Goal: Task Accomplishment & Management: Manage account settings

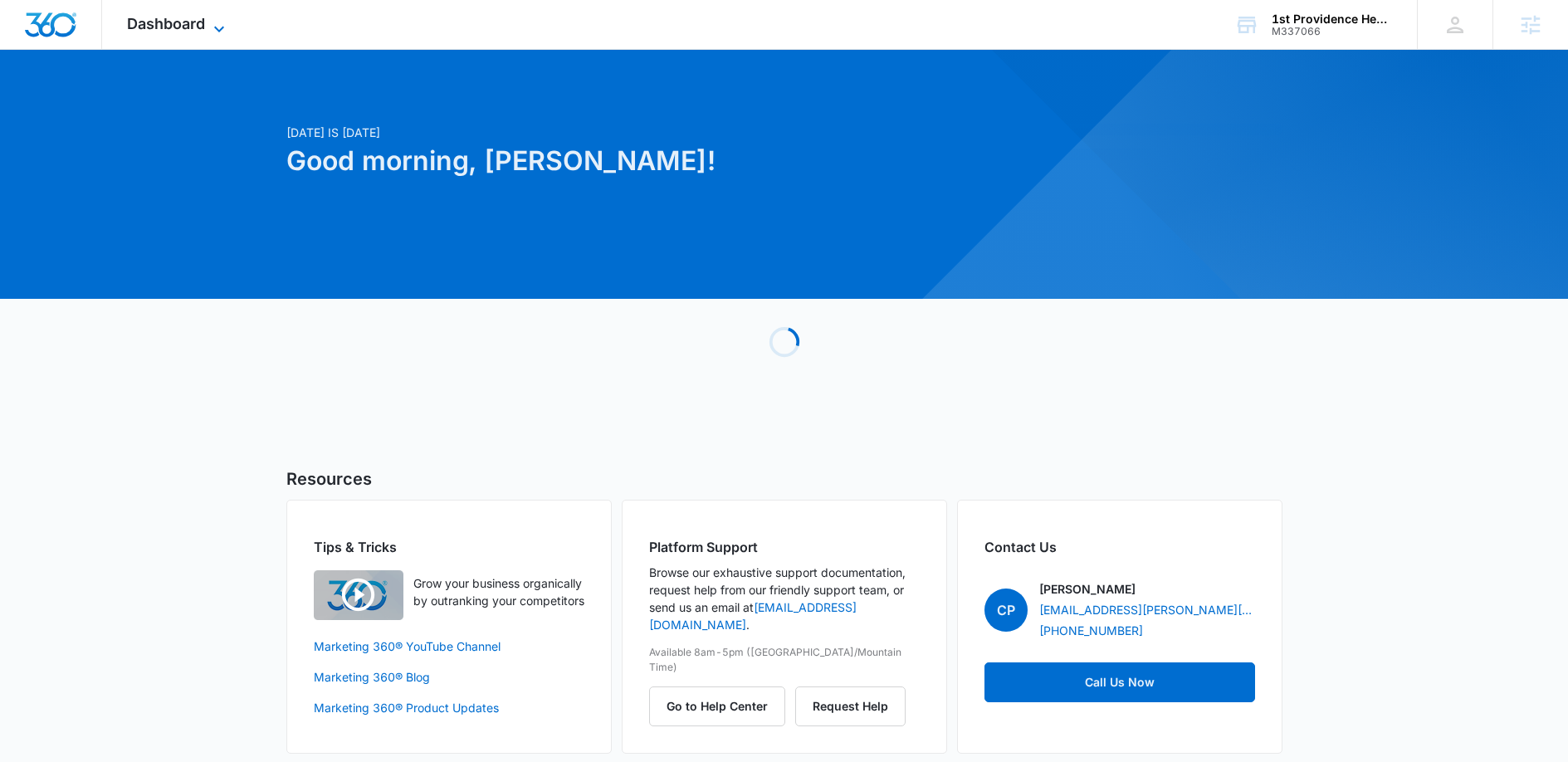
click at [130, 23] on span "Dashboard" at bounding box center [166, 23] width 78 height 18
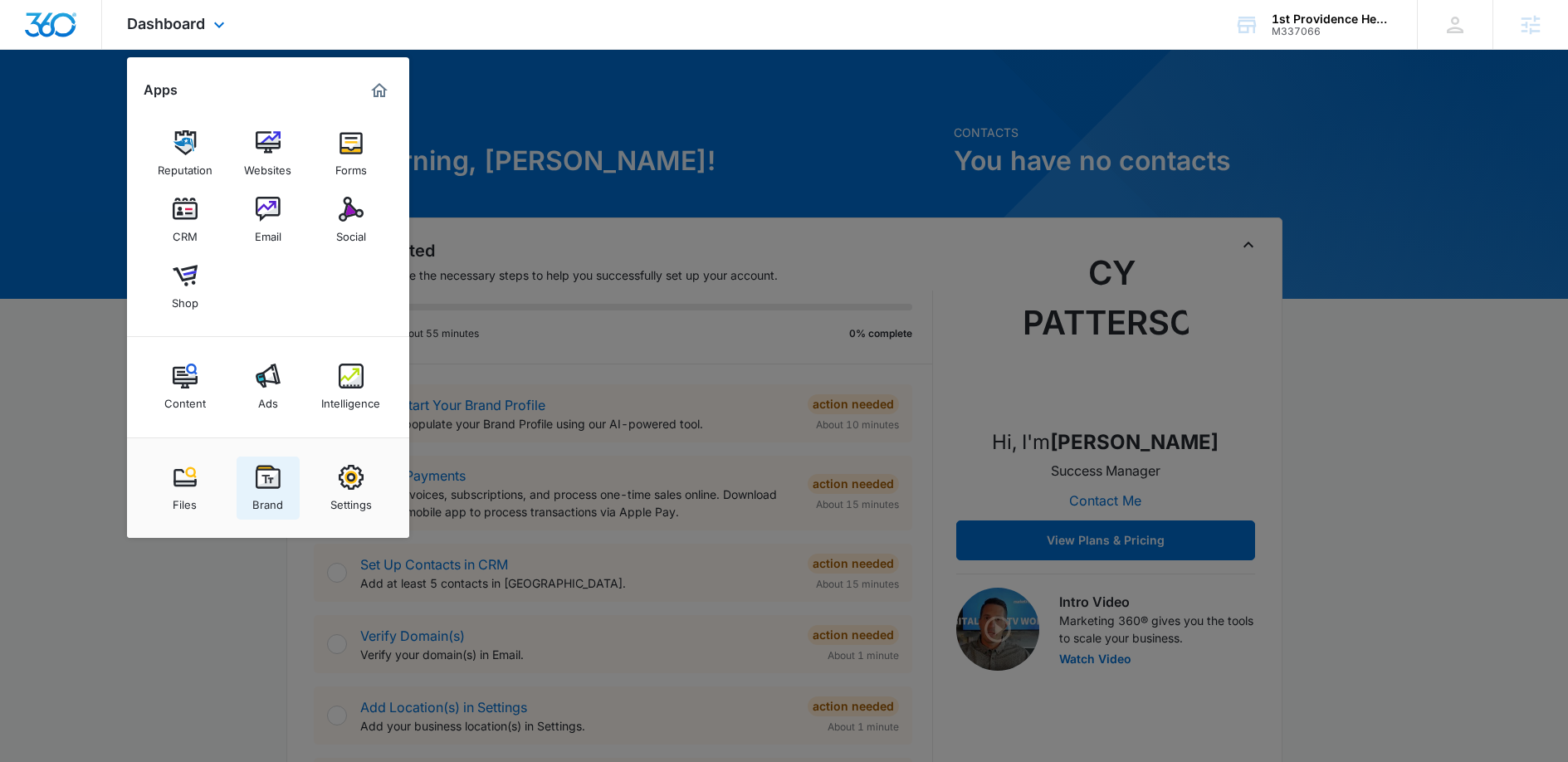
click at [272, 490] on div "Brand" at bounding box center [267, 501] width 30 height 21
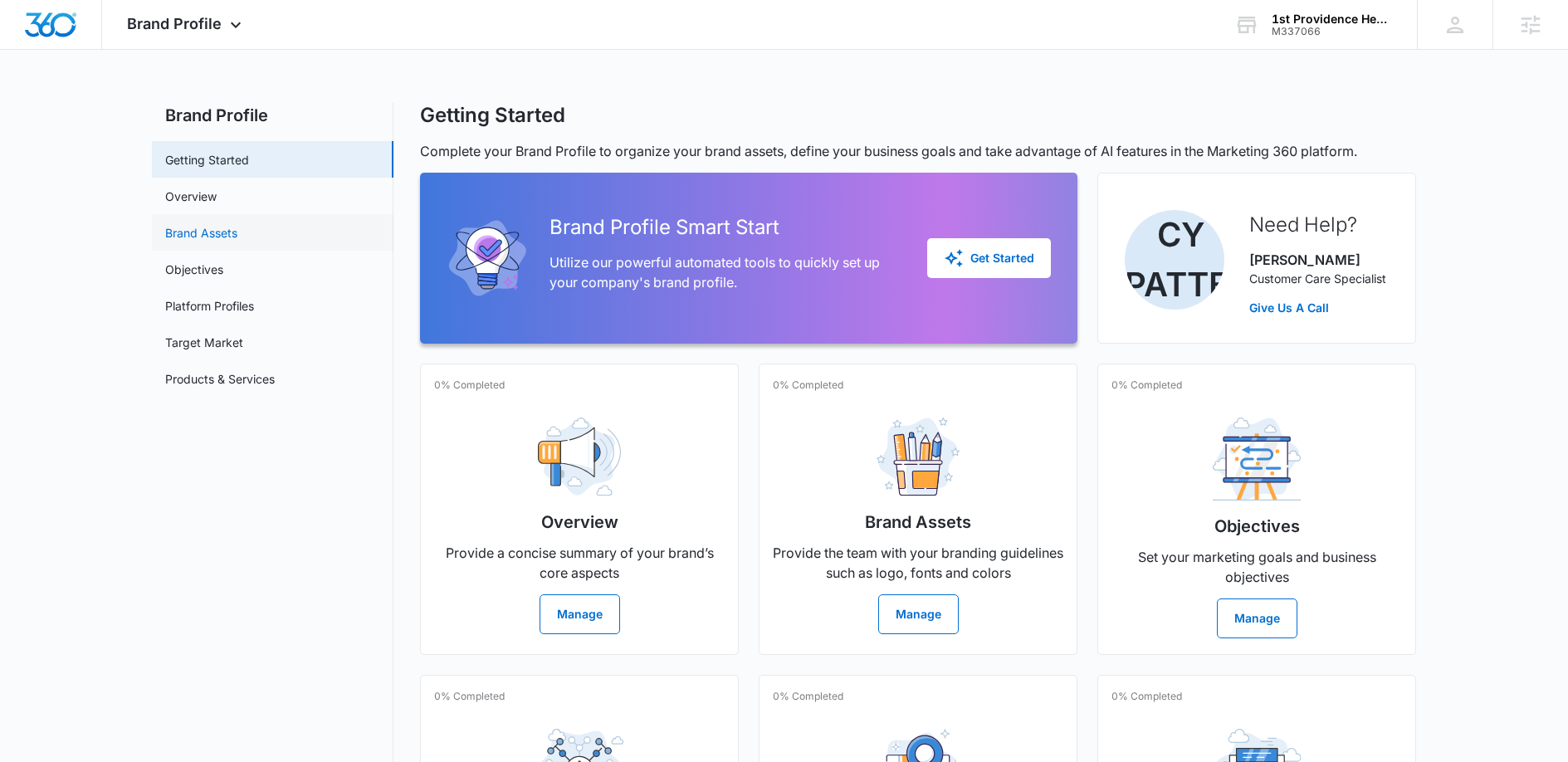
click at [219, 241] on link "Brand Assets" at bounding box center [201, 233] width 72 height 18
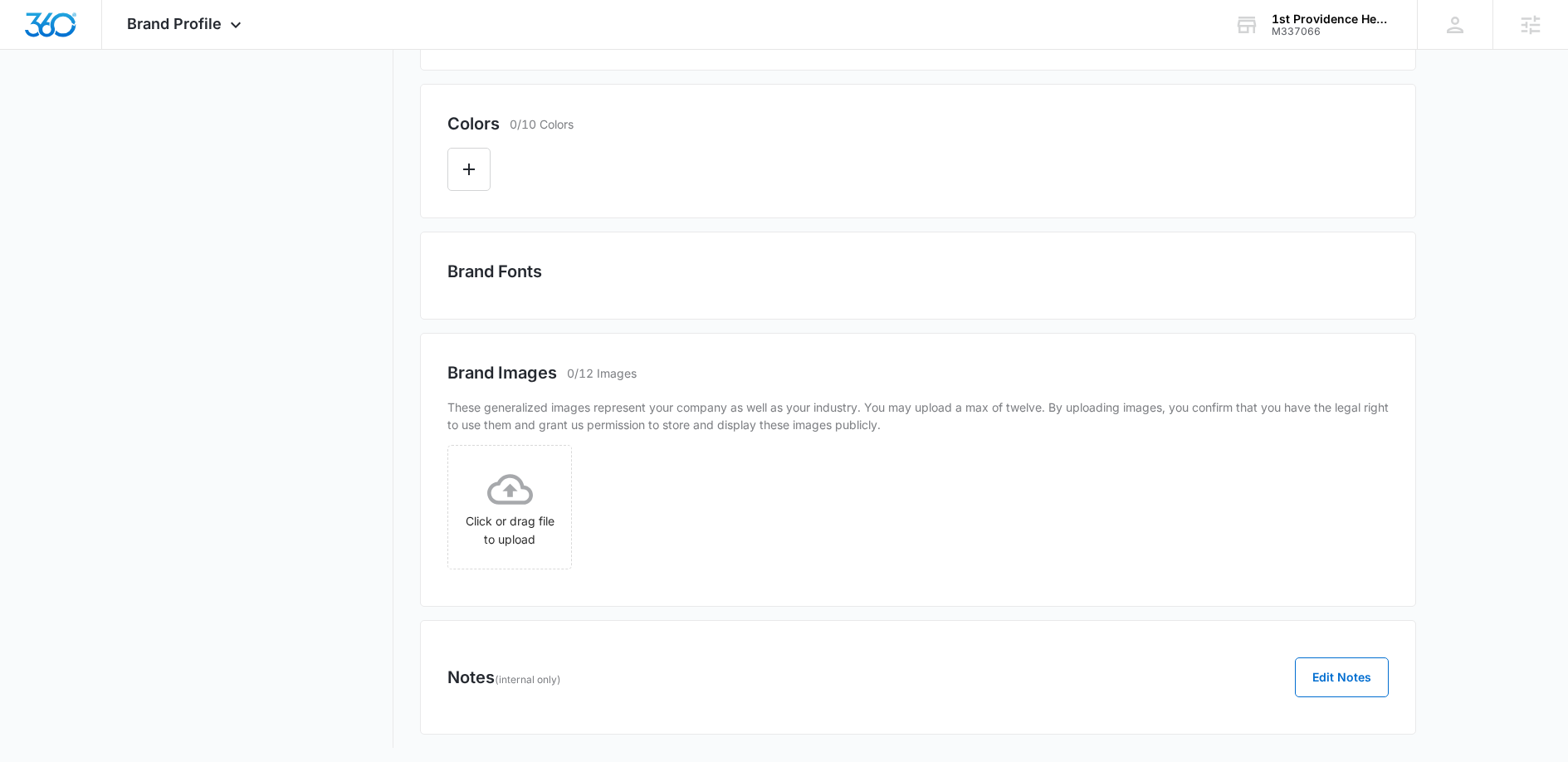
scroll to position [420, 0]
click at [1359, 675] on button "Edit Notes" at bounding box center [1341, 671] width 94 height 40
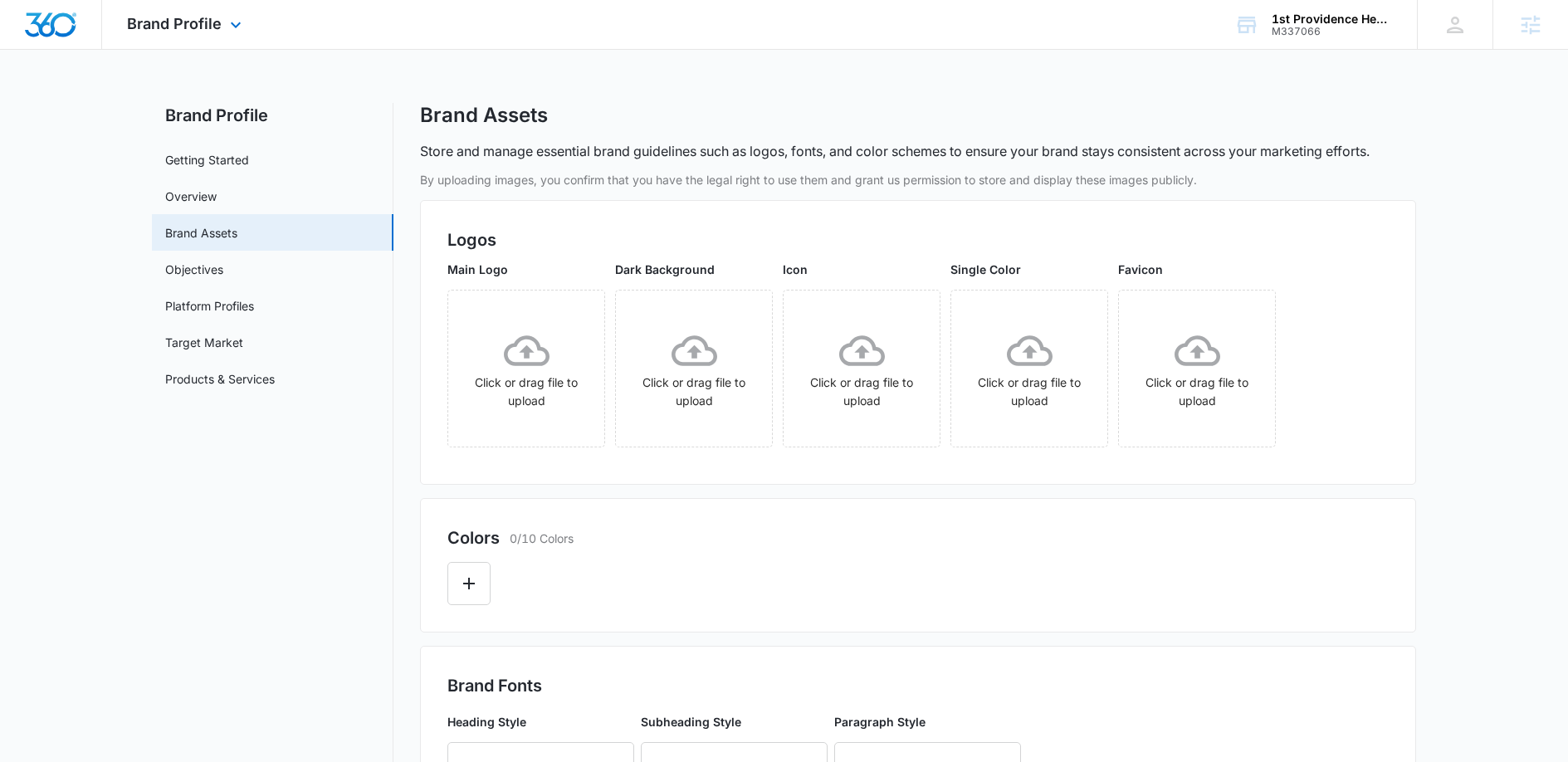
scroll to position [793, 0]
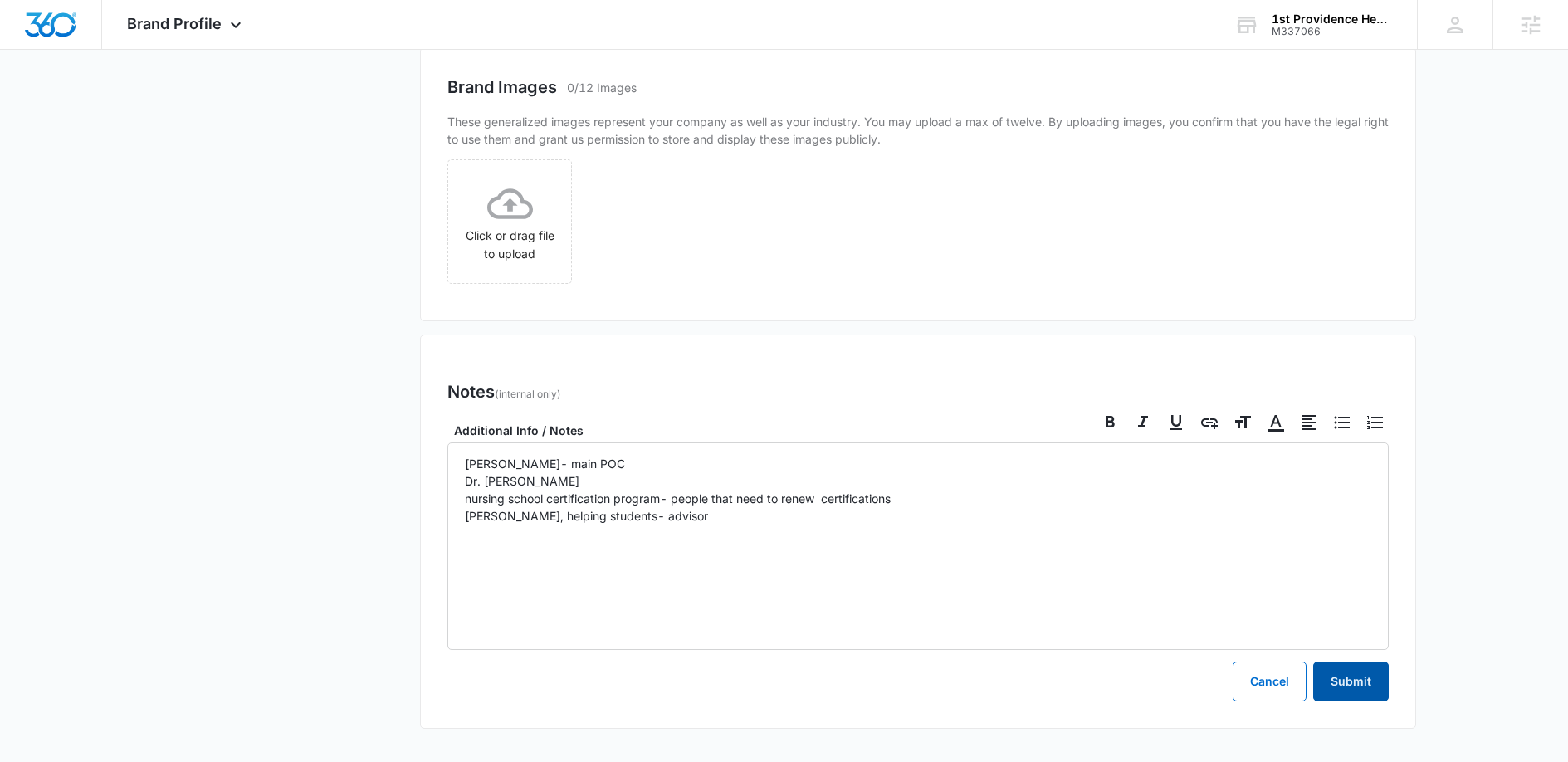
click at [1358, 686] on button "Submit" at bounding box center [1350, 681] width 75 height 40
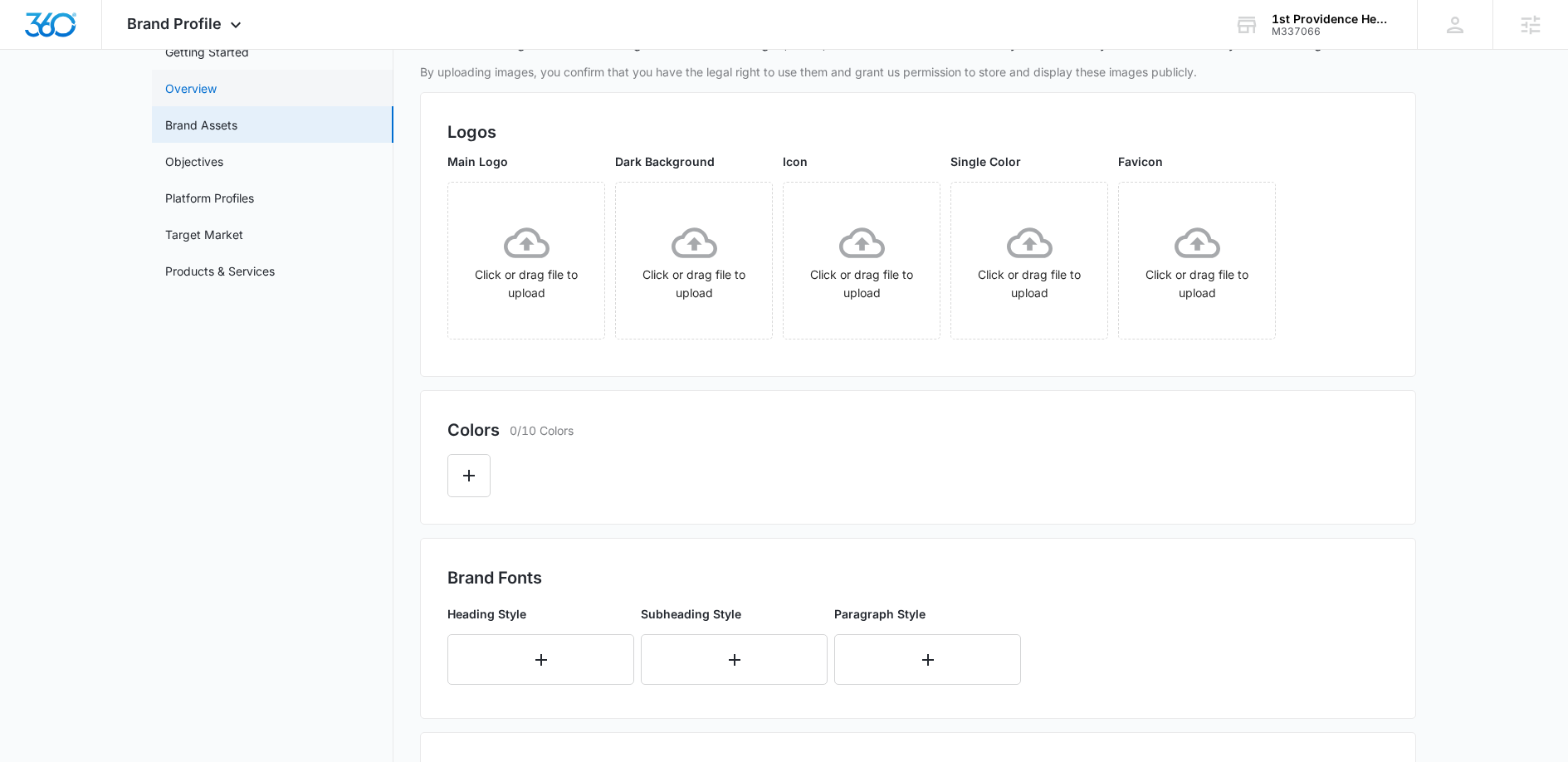
scroll to position [0, 0]
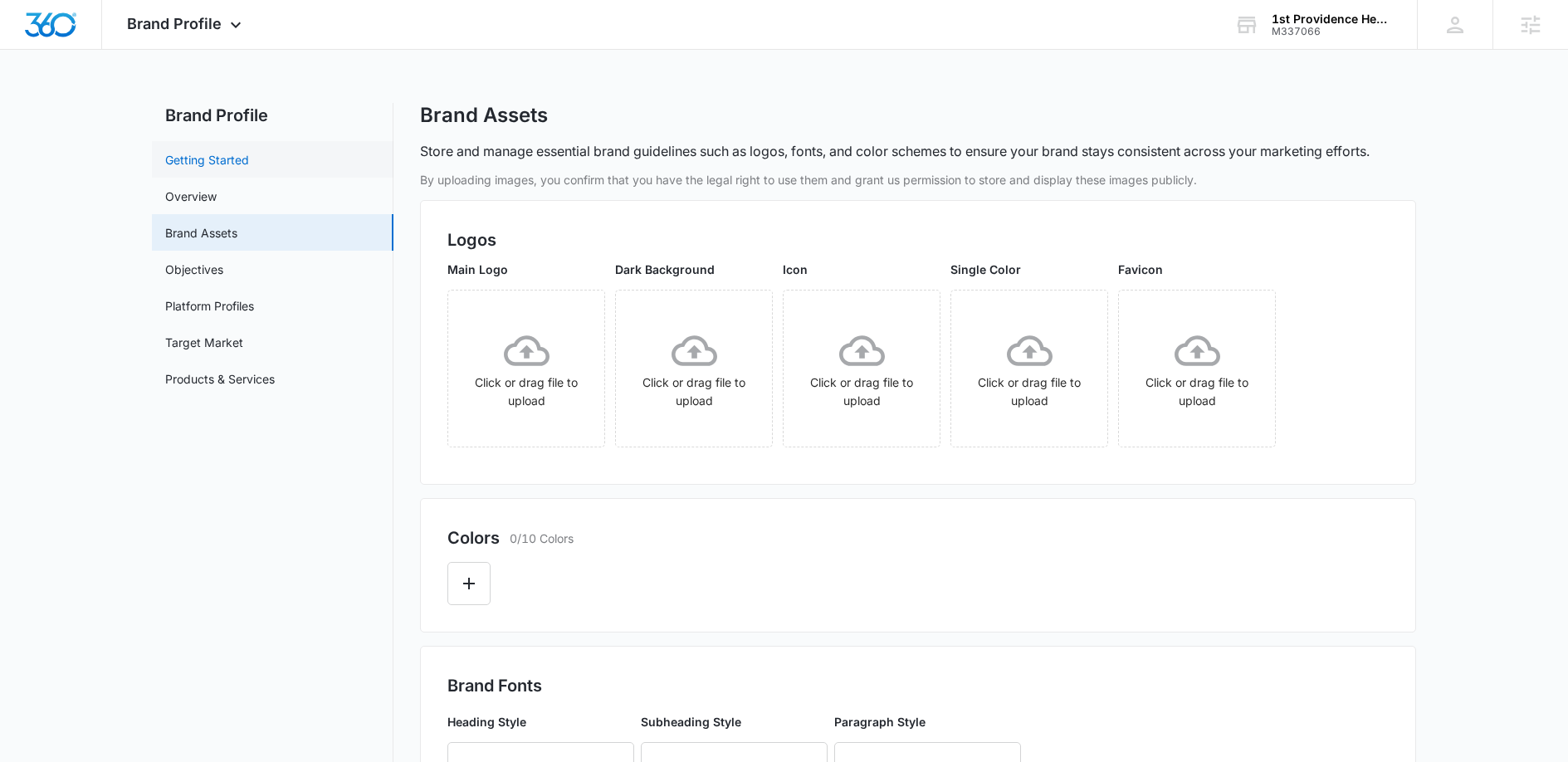
click at [249, 166] on link "Getting Started" at bounding box center [207, 160] width 84 height 18
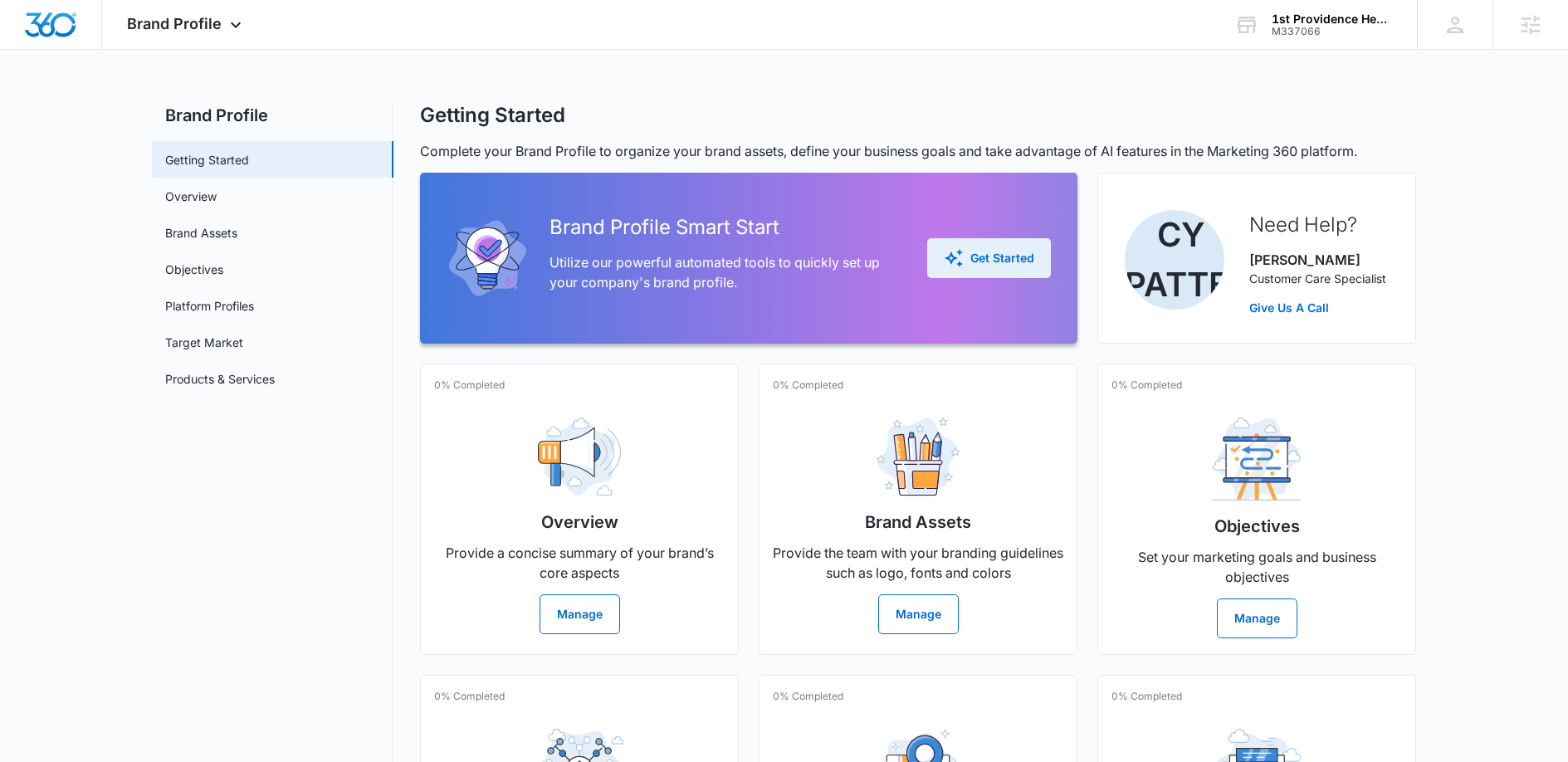
click at [1004, 263] on div "Get Started" at bounding box center [988, 258] width 91 height 20
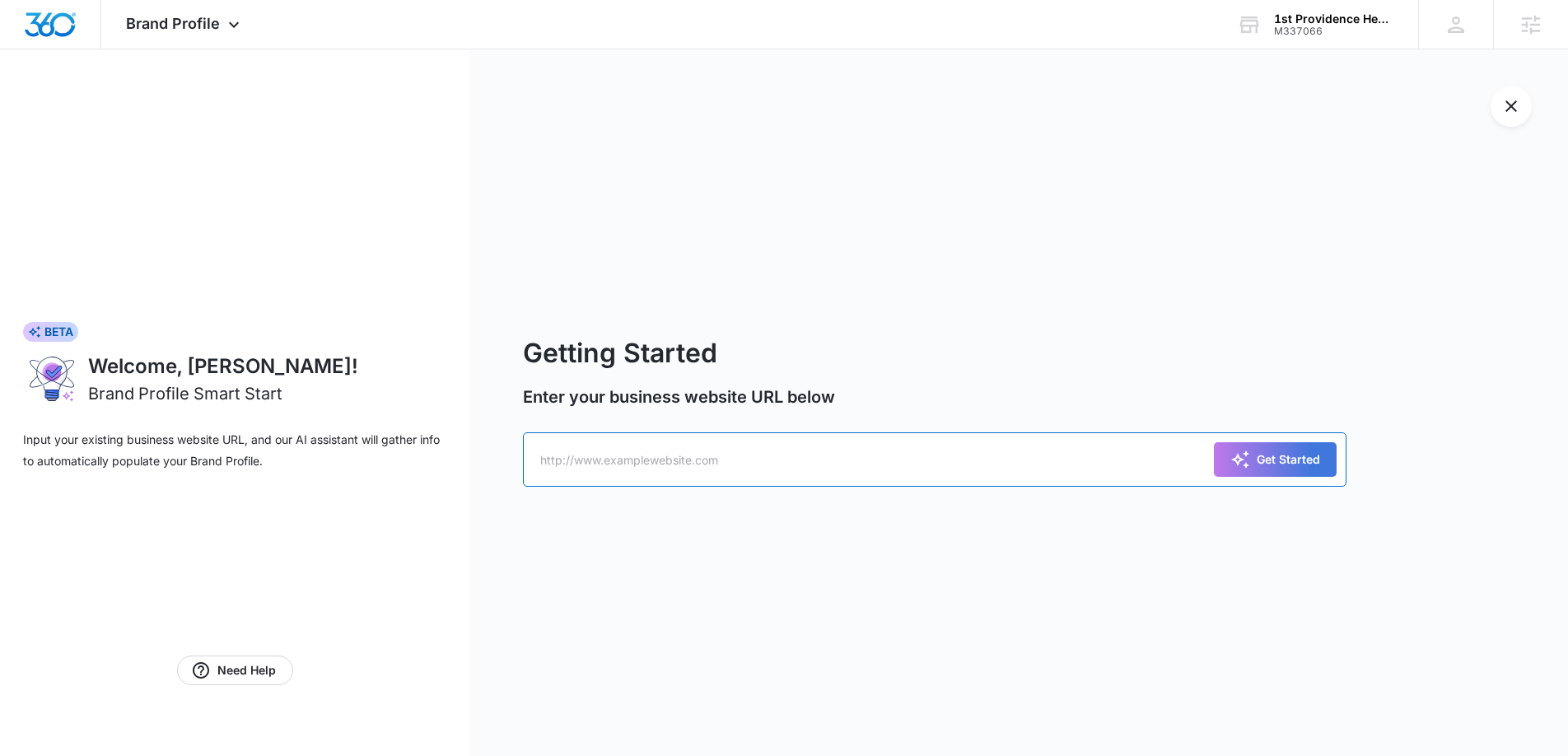
click at [969, 478] on input "text" at bounding box center [935, 459] width 824 height 54
paste input "[URL][DOMAIN_NAME]"
type input "[URL][DOMAIN_NAME]"
click at [1214, 442] on button "Get Started" at bounding box center [1275, 459] width 123 height 35
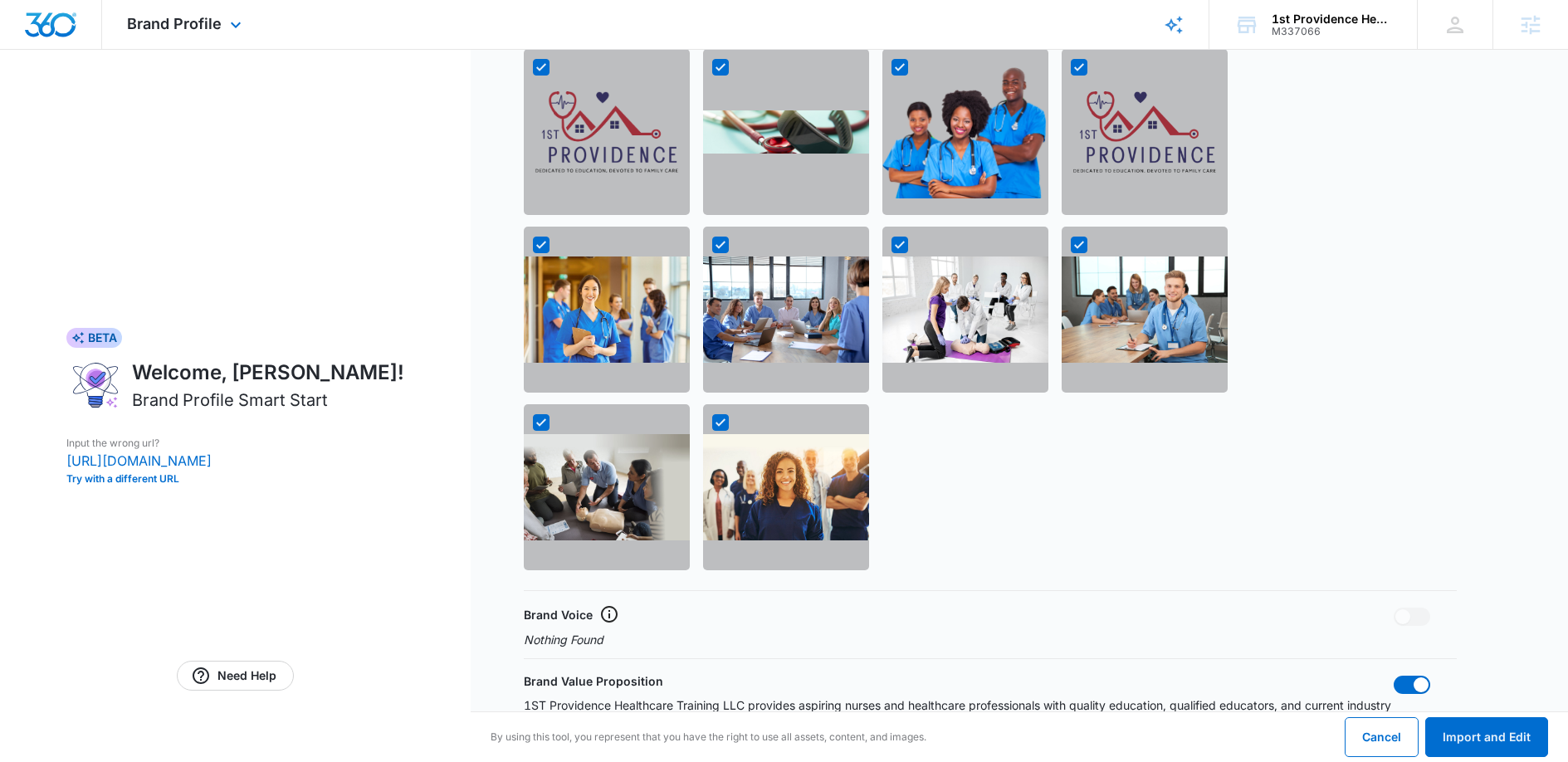
scroll to position [1408, 0]
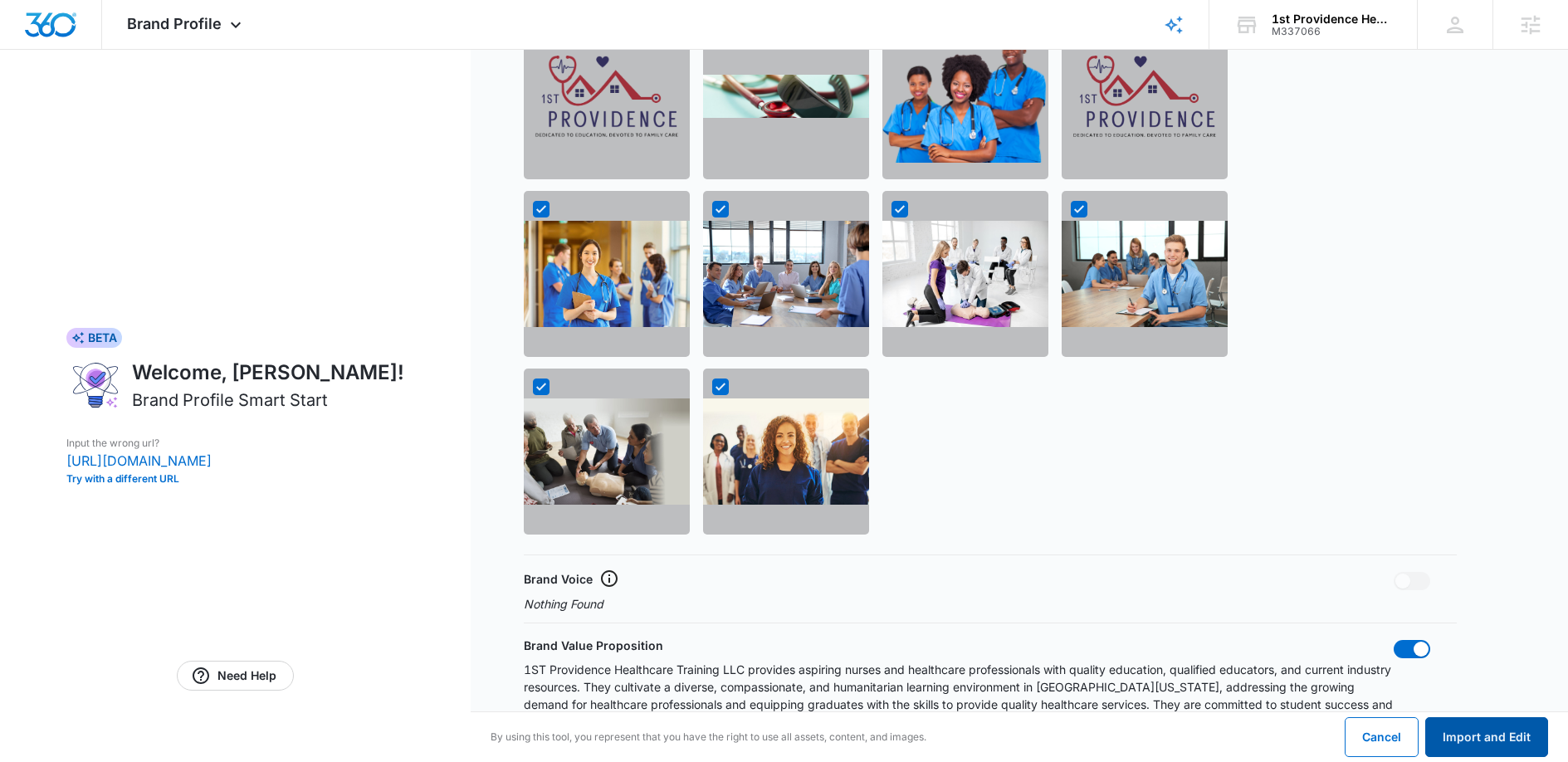
click at [1506, 737] on button "Import and Edit" at bounding box center [1487, 737] width 123 height 40
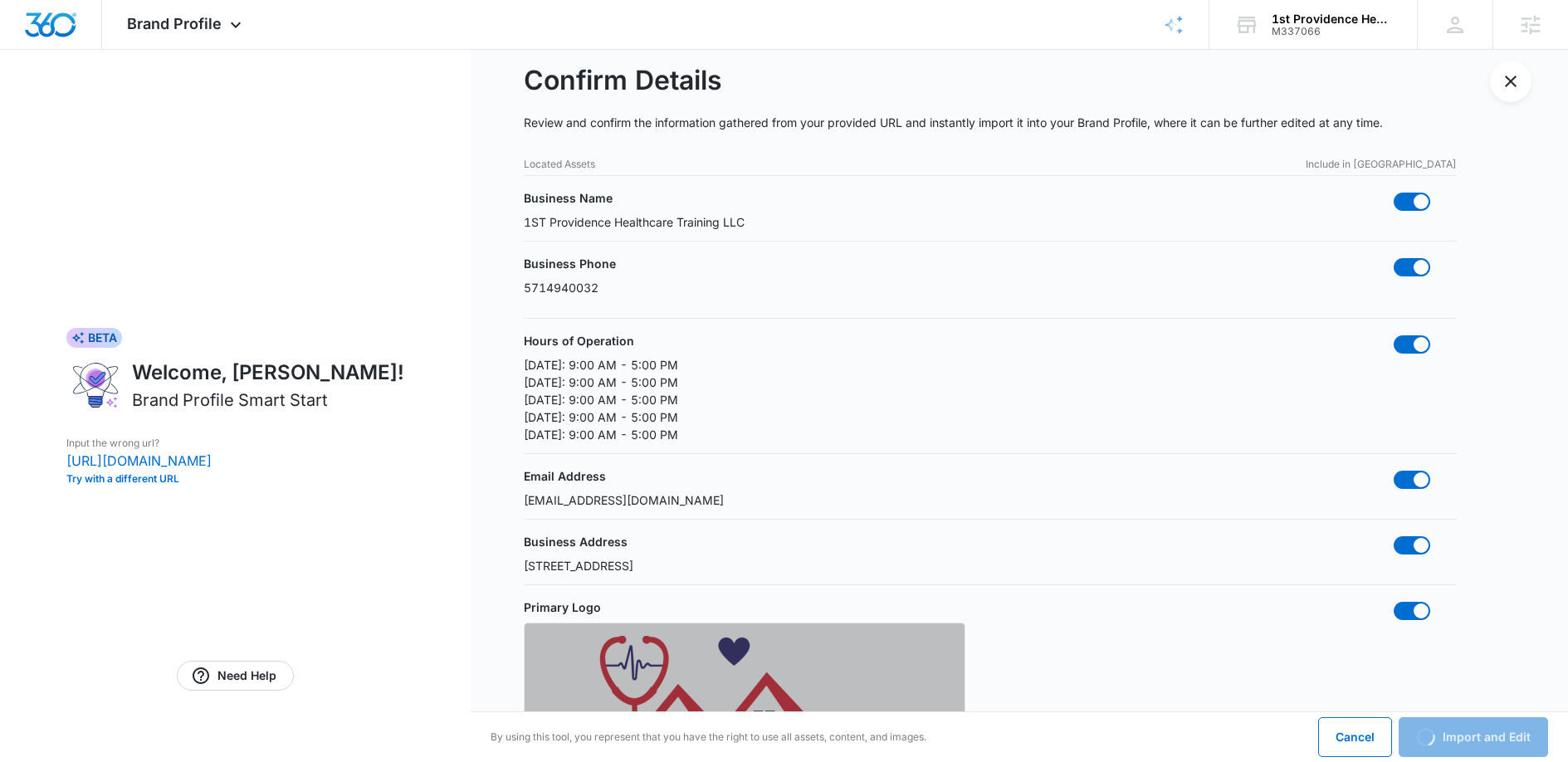
scroll to position [0, 0]
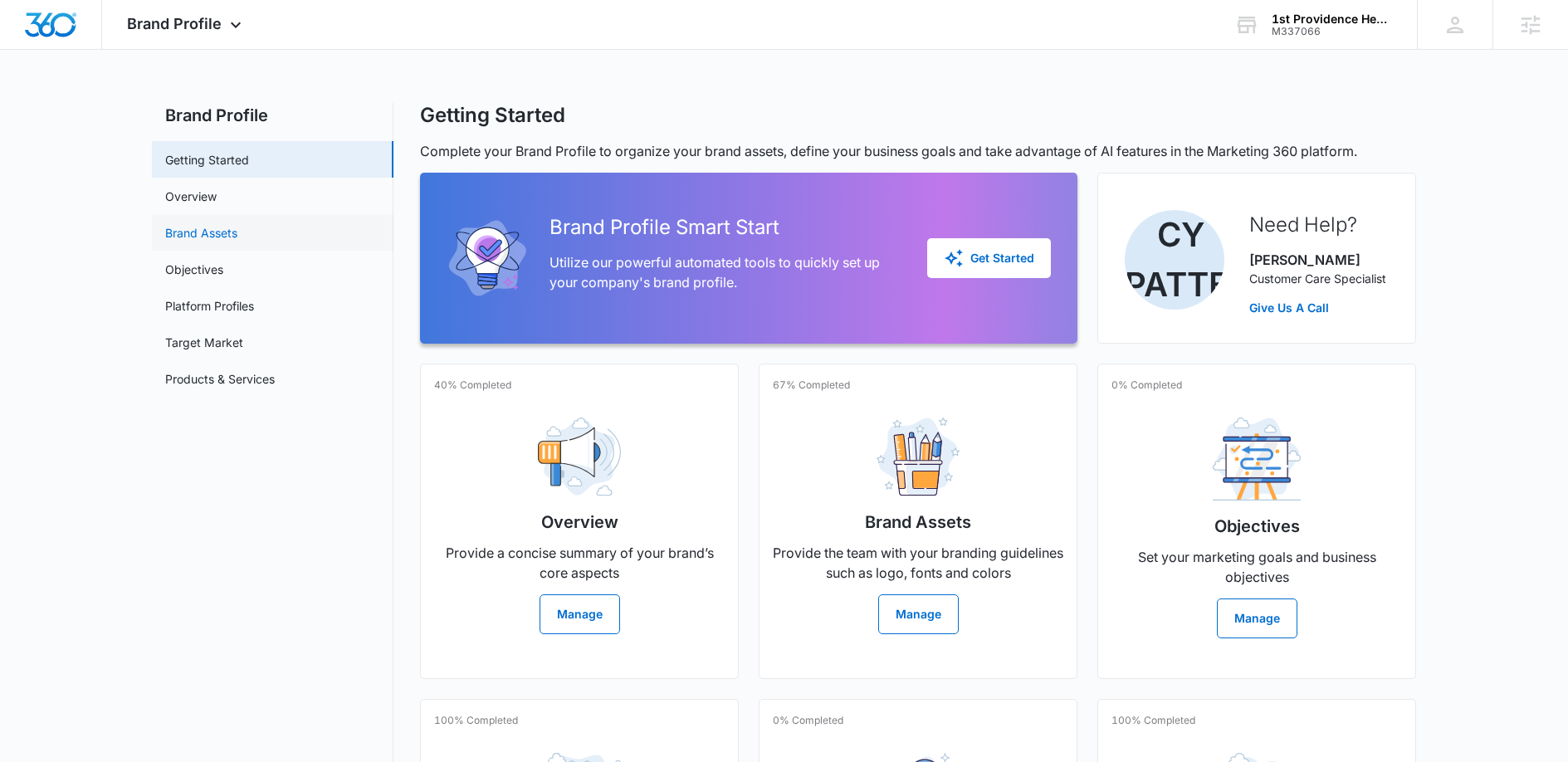
click at [198, 235] on link "Brand Assets" at bounding box center [201, 233] width 72 height 18
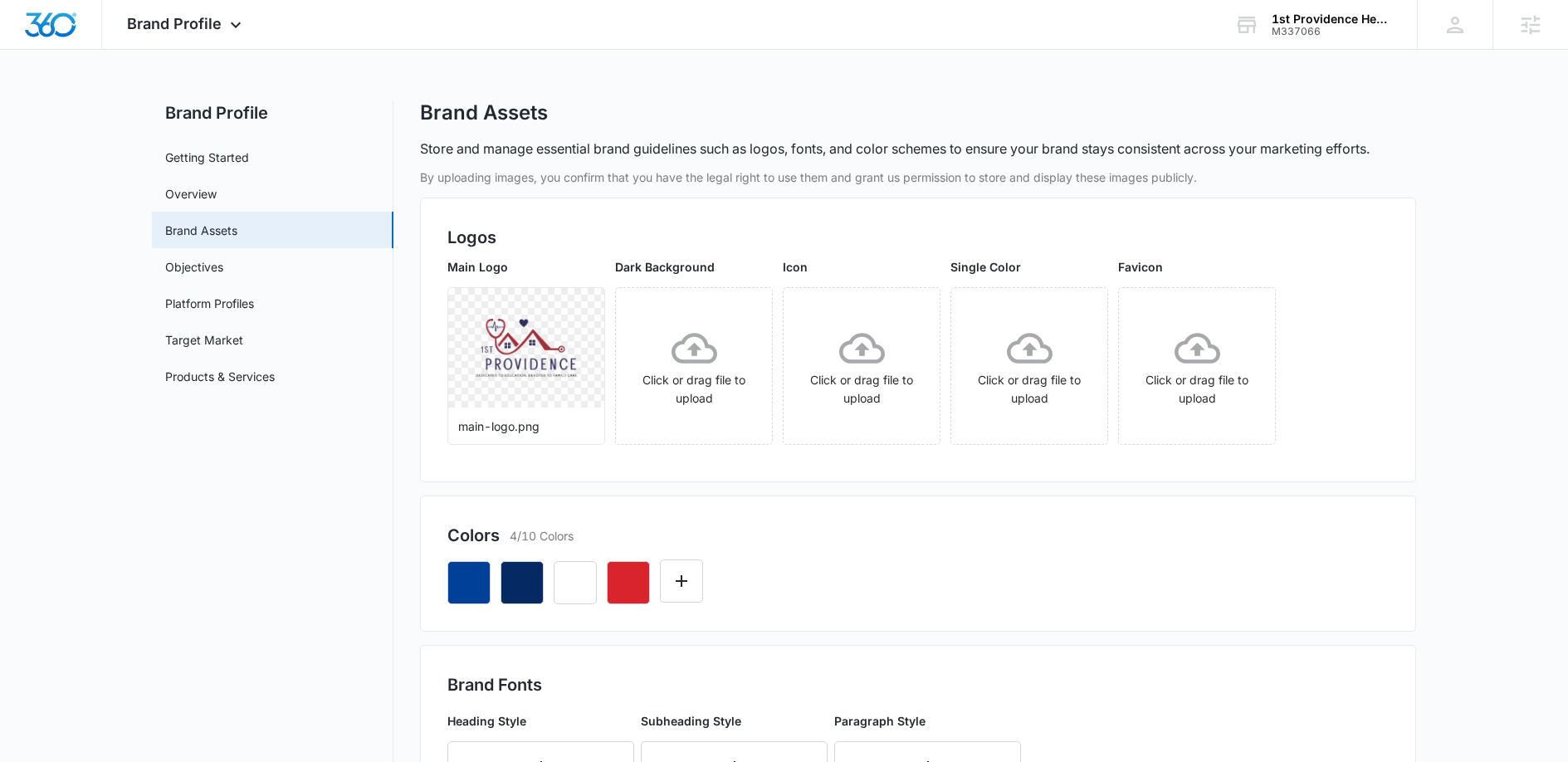
scroll to position [3, 0]
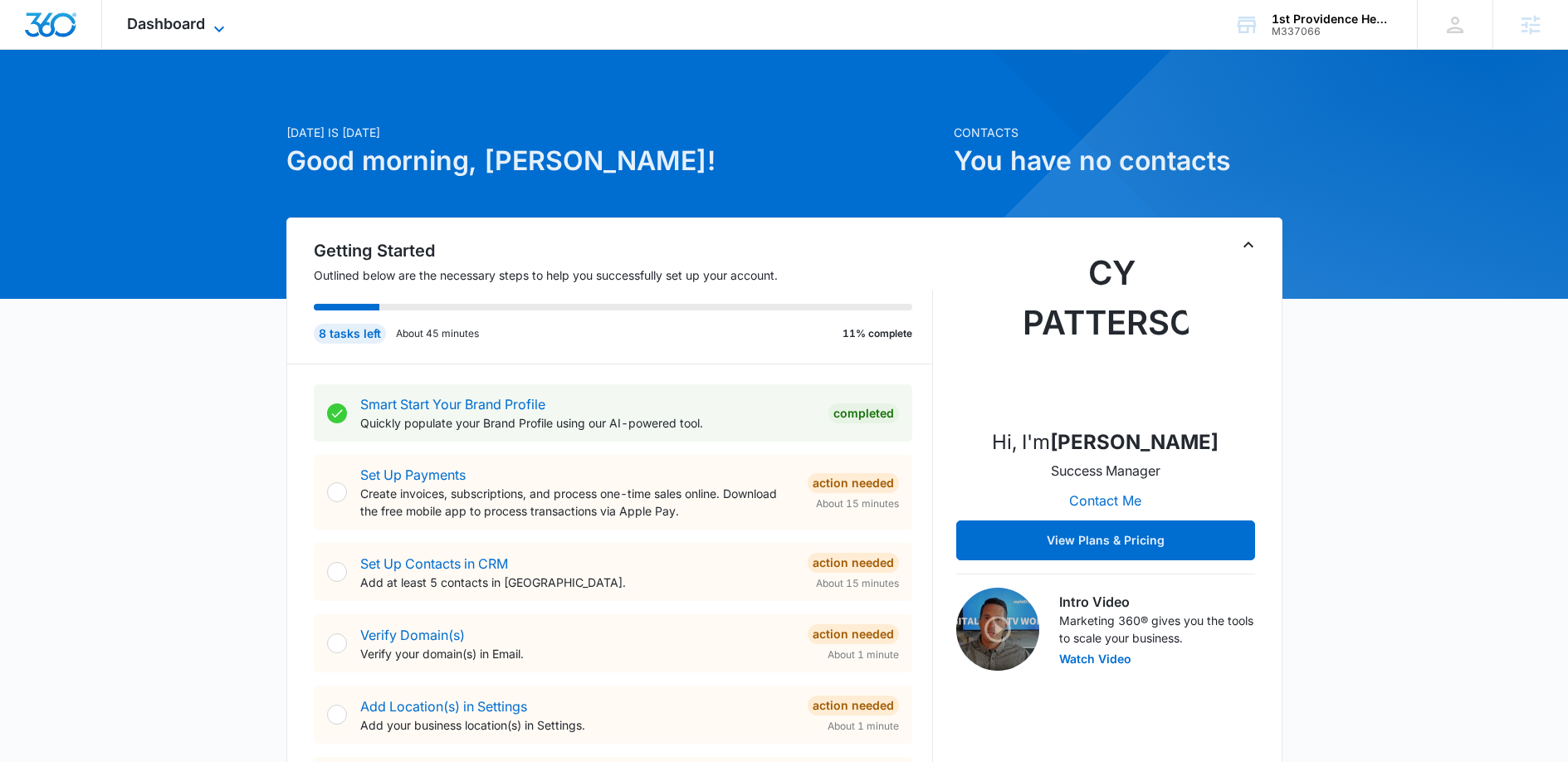
click at [142, 27] on span "Dashboard" at bounding box center [166, 23] width 78 height 18
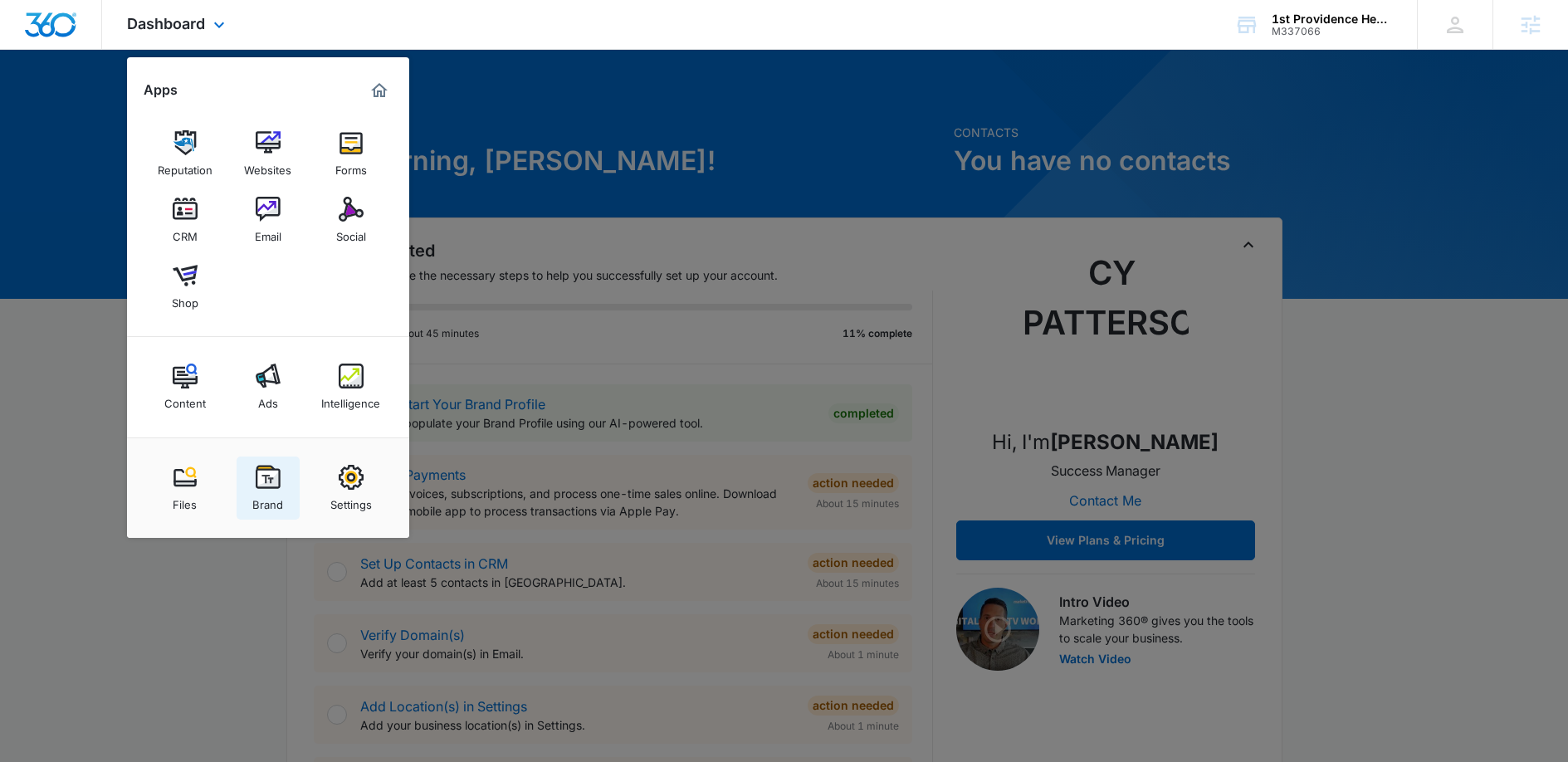
click at [270, 468] on img at bounding box center [268, 478] width 25 height 25
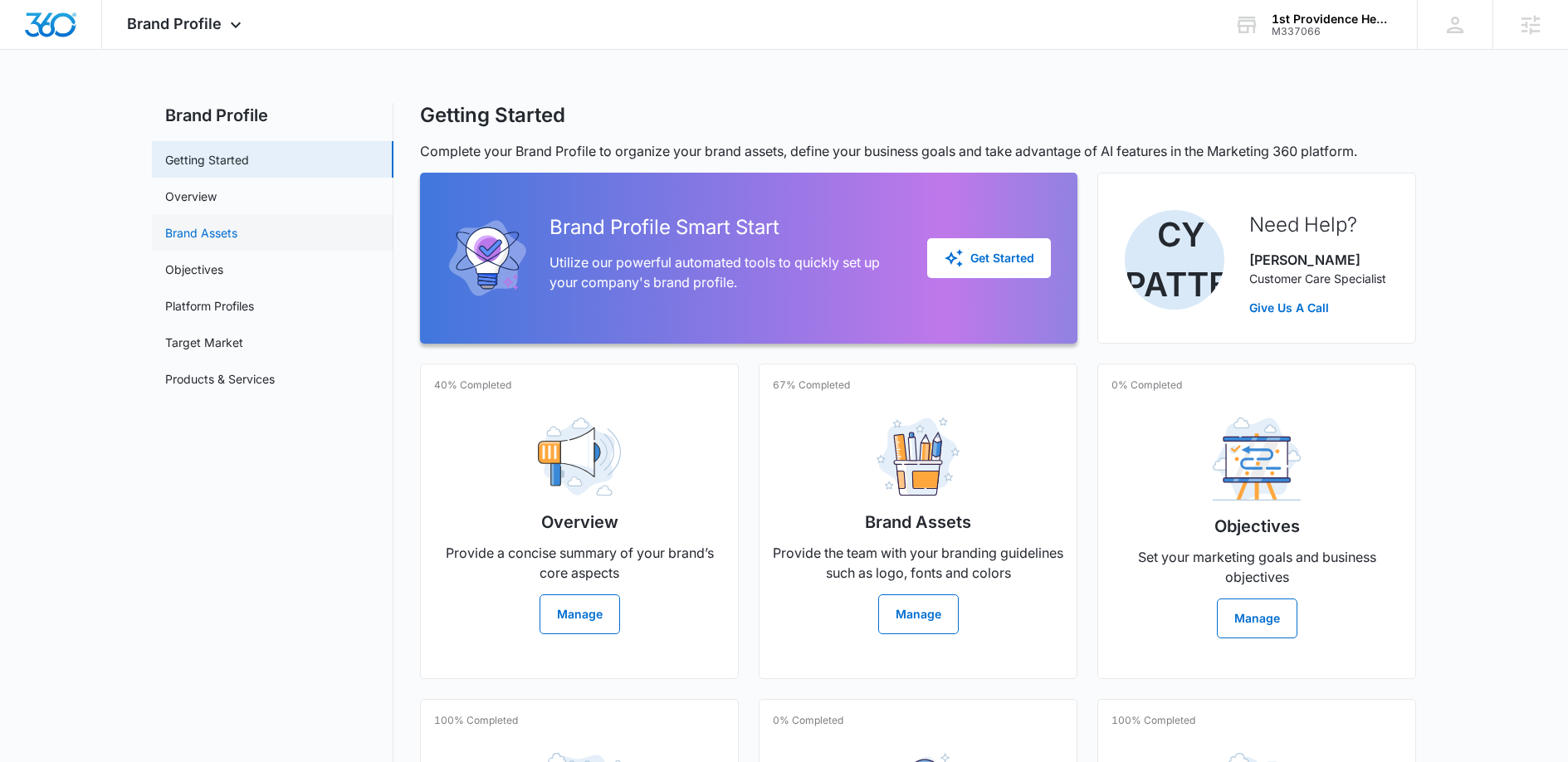
click at [225, 233] on link "Brand Assets" at bounding box center [201, 233] width 72 height 18
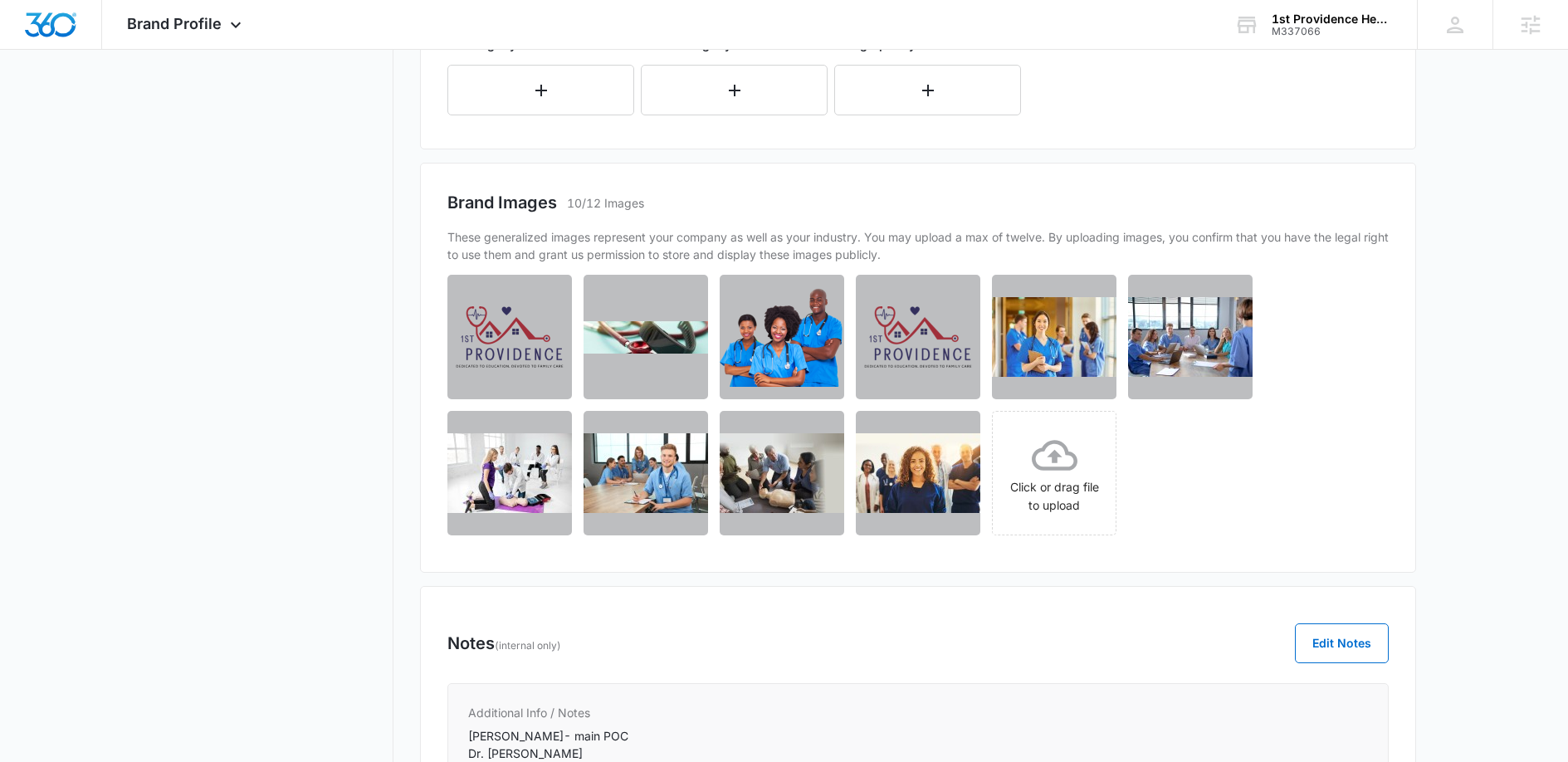
scroll to position [836, 0]
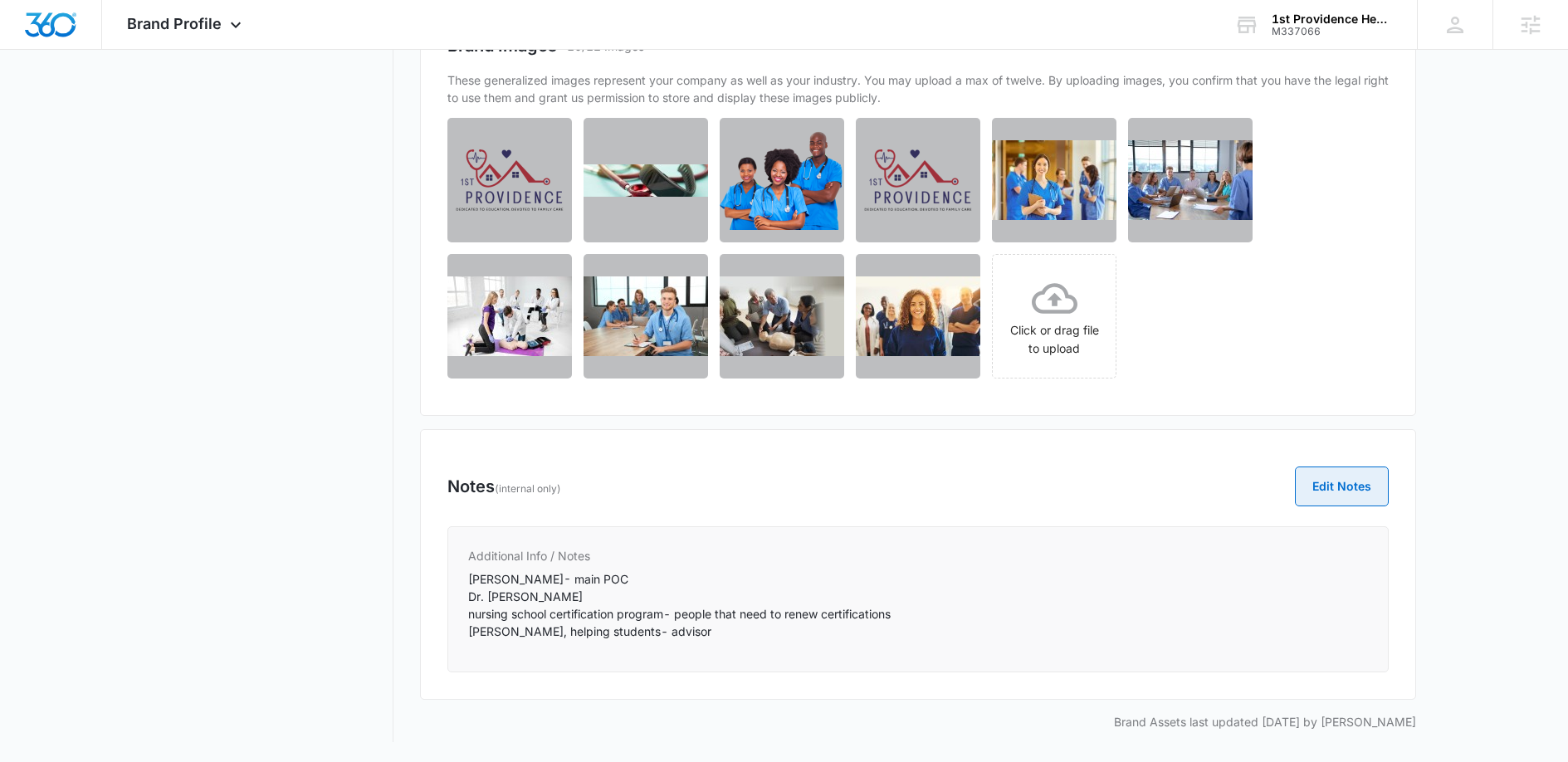
click at [1357, 499] on button "Edit Notes" at bounding box center [1341, 487] width 94 height 40
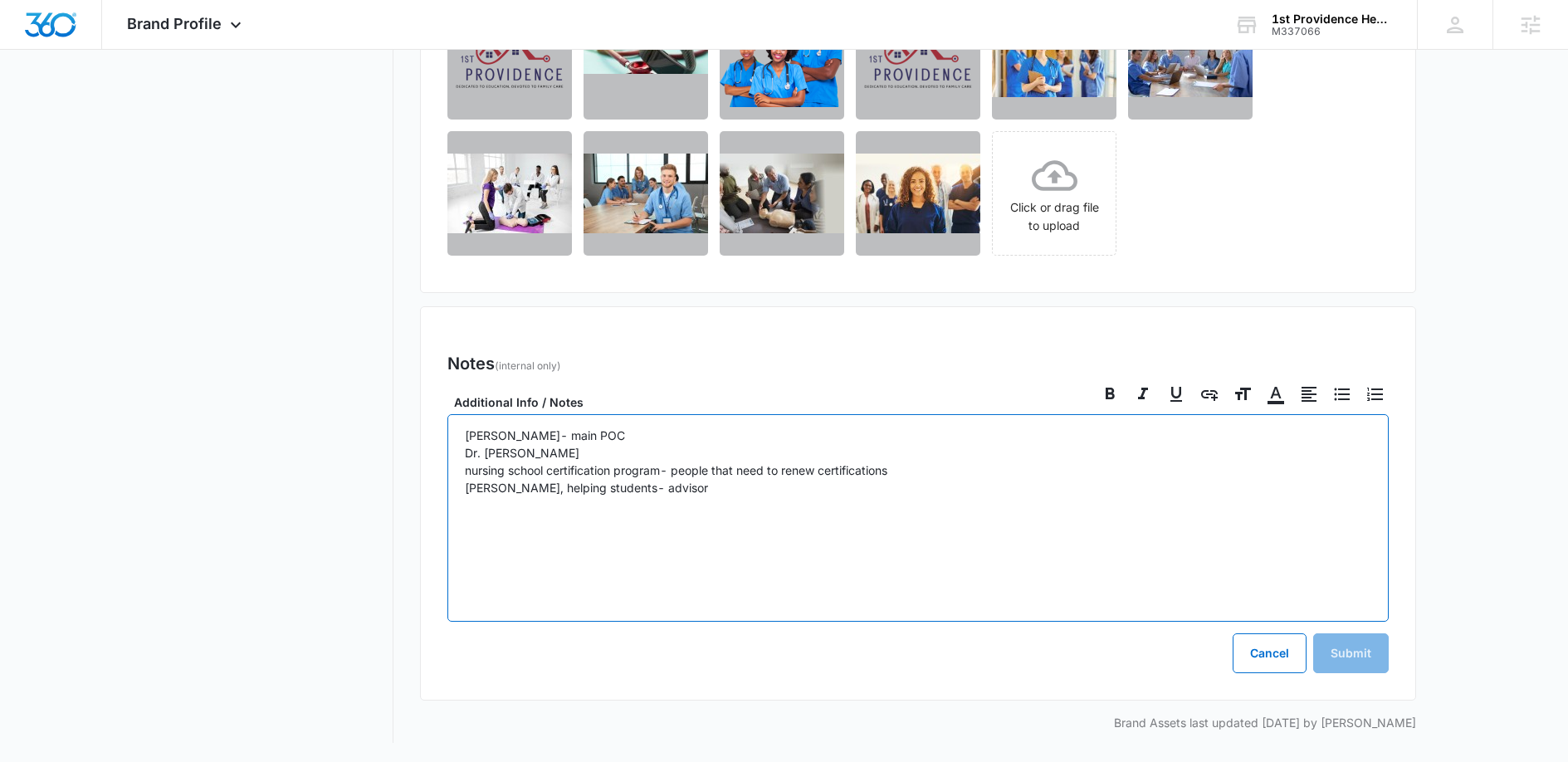
scroll to position [960, 0]
click at [718, 491] on p "Amelia- main POC Dr. Rick nursing school certification program- people that nee…" at bounding box center [918, 460] width 906 height 69
click at [681, 521] on p "Amelia- main POC Dr. Rick nursing school certification program- people that nee…" at bounding box center [918, 487] width 906 height 122
click at [688, 514] on p "Amelia- main POC Dr. Rick nursing school certification program- people that nee…" at bounding box center [918, 487] width 906 height 122
